Goal: Transaction & Acquisition: Purchase product/service

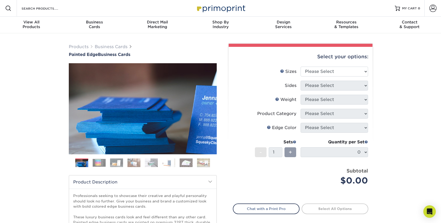
click at [103, 163] on img at bounding box center [99, 162] width 13 height 8
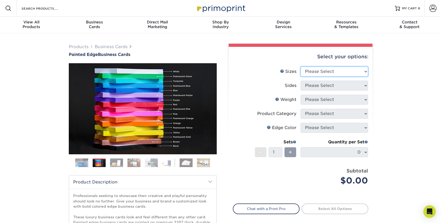
select select "2.00x3.50"
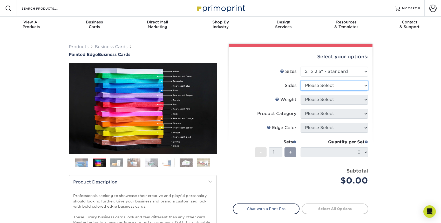
click at [323, 87] on select "Please Select Print Both Sides Print Front Only" at bounding box center [335, 86] width 68 height 10
select select "13abbda7-1d64-4f25-8bb2-c179b224825d"
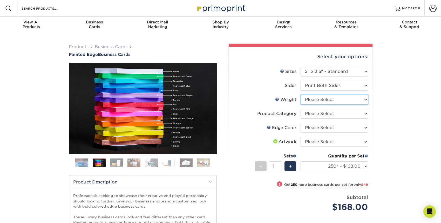
click at [320, 102] on select "Please Select 32PTUC" at bounding box center [335, 100] width 68 height 10
select select "32PTUC"
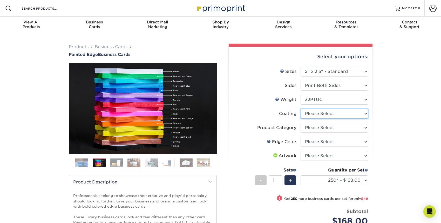
click at [319, 113] on select at bounding box center [335, 114] width 68 height 10
select select "3e7618de-abca-4bda-9f97-8b9129e913d8"
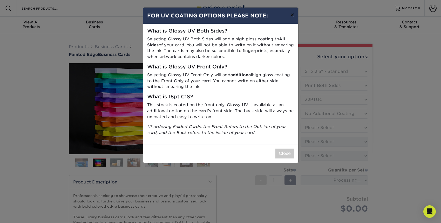
click at [291, 17] on button "×" at bounding box center [292, 15] width 12 height 15
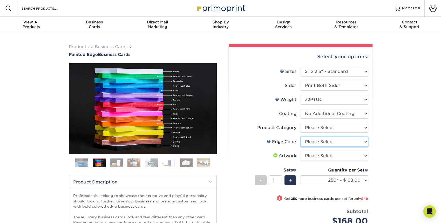
select select "1ae850e6-61c5-45b7-a71d-f488378c5a25"
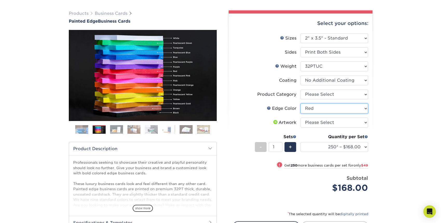
scroll to position [38, 0]
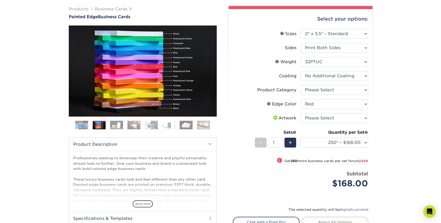
click at [112, 126] on img at bounding box center [116, 124] width 13 height 9
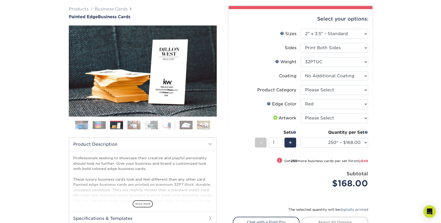
click at [132, 125] on img at bounding box center [134, 124] width 13 height 9
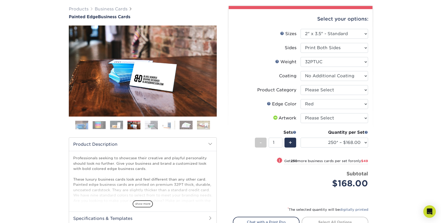
click at [151, 122] on img at bounding box center [151, 124] width 13 height 9
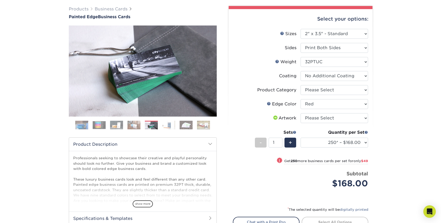
click at [170, 124] on img at bounding box center [168, 124] width 13 height 9
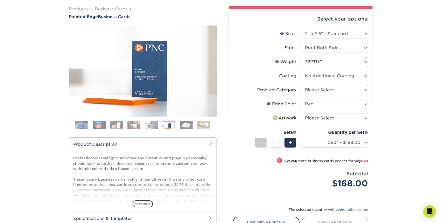
click at [185, 124] on img at bounding box center [186, 124] width 13 height 9
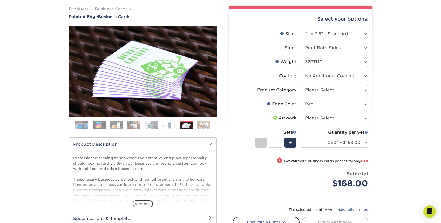
click at [201, 125] on img at bounding box center [203, 124] width 13 height 9
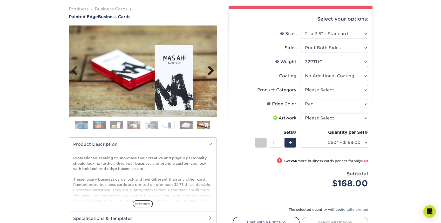
click at [209, 69] on link "Next" at bounding box center [209, 71] width 10 height 10
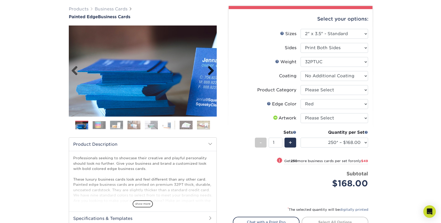
click at [209, 69] on link "Next" at bounding box center [209, 71] width 10 height 10
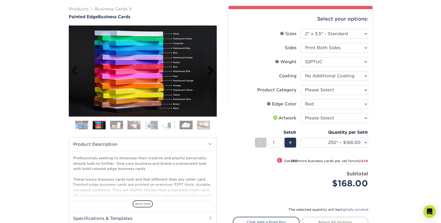
click at [209, 69] on link "Next" at bounding box center [209, 71] width 10 height 10
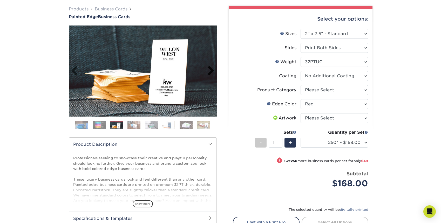
click at [209, 69] on link "Next" at bounding box center [209, 71] width 10 height 10
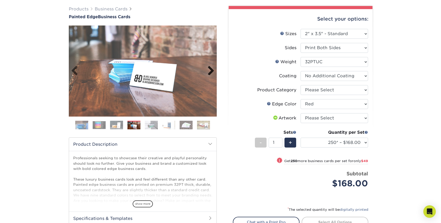
click at [209, 69] on link "Next" at bounding box center [209, 71] width 10 height 10
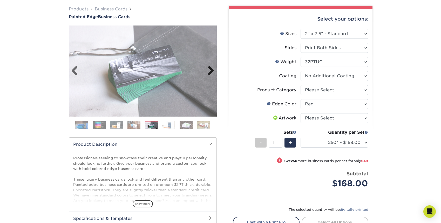
click at [209, 69] on link "Next" at bounding box center [209, 71] width 10 height 10
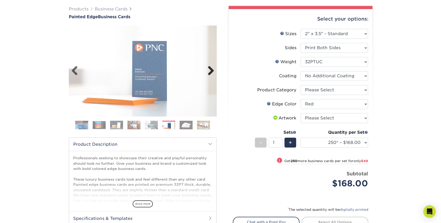
click at [209, 69] on link "Next" at bounding box center [209, 71] width 10 height 10
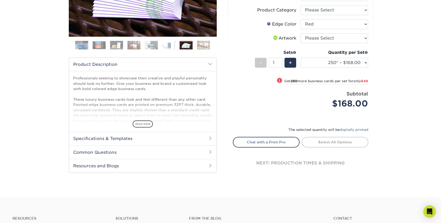
scroll to position [116, 0]
